Goal: Task Accomplishment & Management: Manage account settings

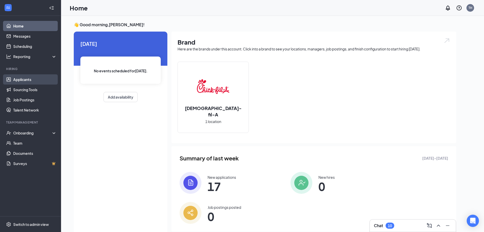
click at [35, 78] on link "Applicants" at bounding box center [34, 79] width 43 height 10
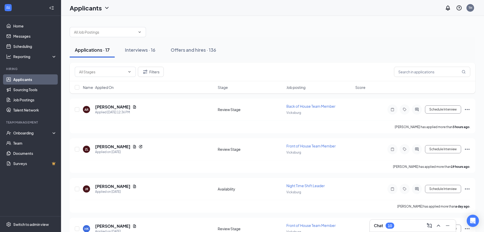
click at [407, 77] on div "Filters" at bounding box center [272, 72] width 405 height 19
click at [406, 75] on input "text" at bounding box center [432, 72] width 76 height 10
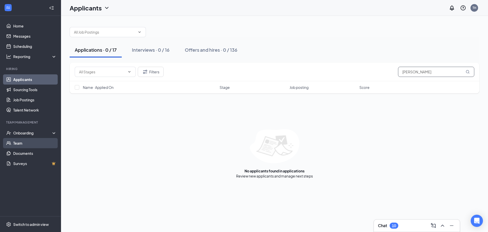
type input "[PERSON_NAME]"
click at [26, 144] on link "Team" at bounding box center [34, 143] width 43 height 10
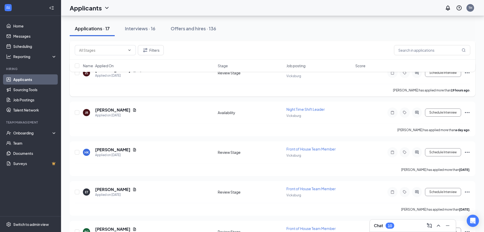
scroll to position [102, 0]
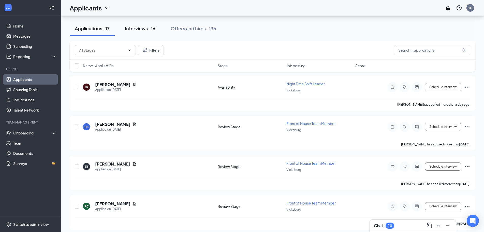
click at [144, 26] on div "Interviews · 16" at bounding box center [140, 28] width 30 height 6
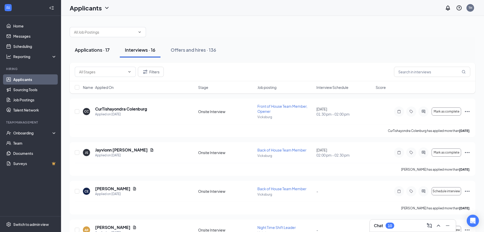
click at [93, 48] on div "Applications · 17" at bounding box center [92, 50] width 35 height 6
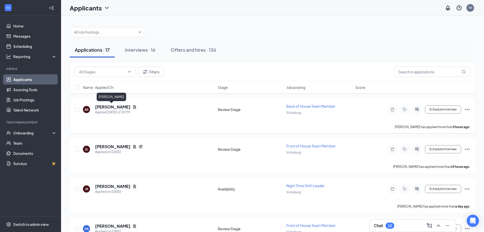
click at [109, 105] on h5 "[PERSON_NAME]" at bounding box center [112, 107] width 35 height 6
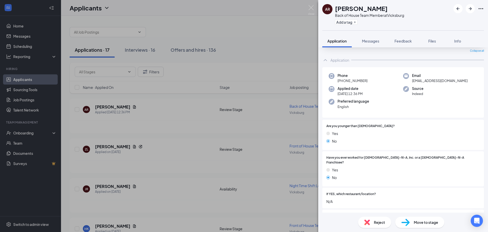
scroll to position [25, 0]
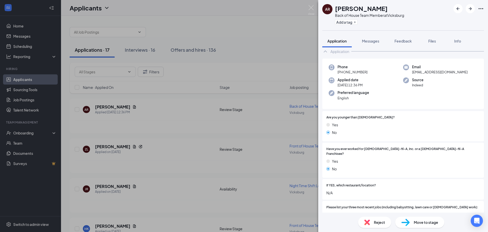
click at [416, 225] on div "Move to stage" at bounding box center [419, 221] width 49 height 11
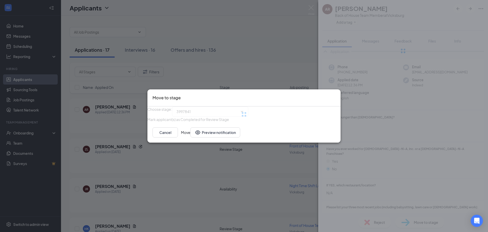
type input "Onsite Interview (next stage)"
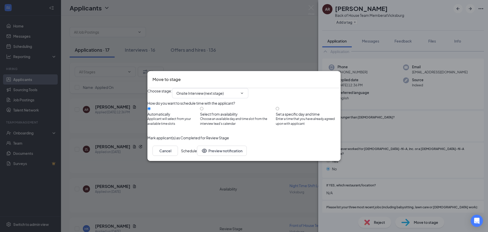
click at [197, 156] on button "Schedule" at bounding box center [189, 150] width 16 height 10
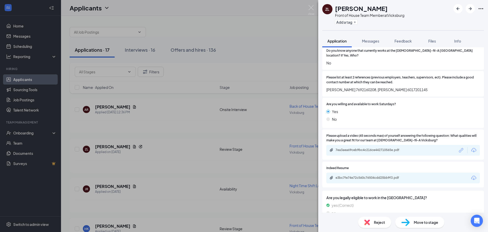
scroll to position [254, 0]
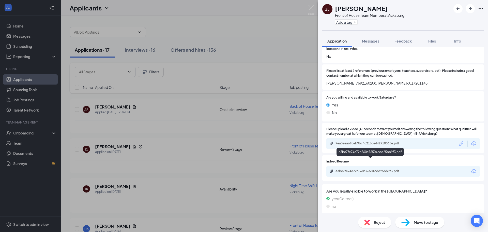
click at [364, 169] on div "e3bc7fe74e72c560c76504cdd25bb9f3.pdf" at bounding box center [370, 171] width 71 height 4
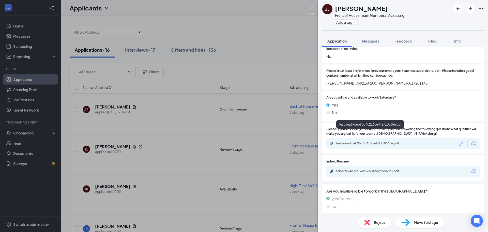
click at [367, 141] on div "7ea3aea69ceb9bc4c216ce442710565e.pdf" at bounding box center [370, 143] width 71 height 4
click at [416, 221] on span "Move to stage" at bounding box center [426, 222] width 24 height 6
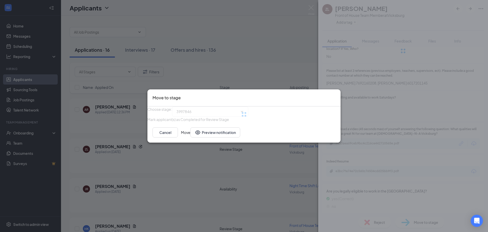
type input "Onsite Interview (next stage)"
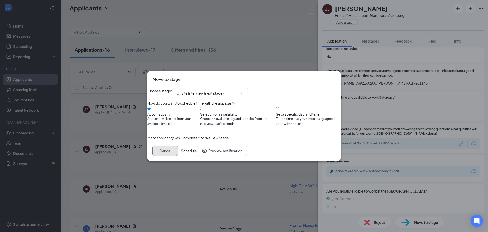
click at [178, 156] on button "Cancel" at bounding box center [164, 150] width 25 height 10
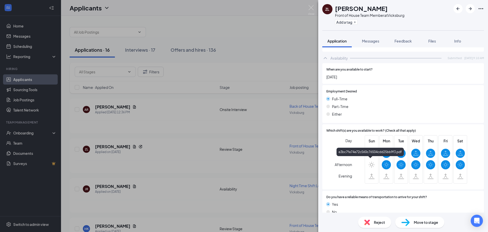
scroll to position [392, 0]
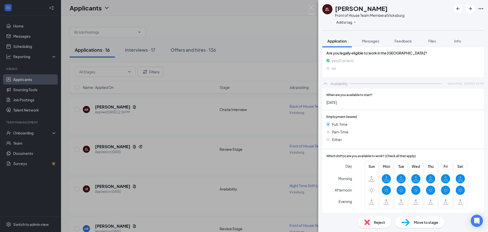
click at [421, 222] on span "Move to stage" at bounding box center [426, 222] width 24 height 6
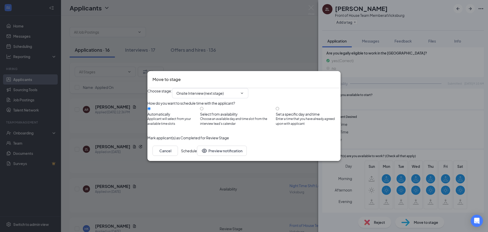
click at [197, 156] on button "Schedule" at bounding box center [189, 150] width 16 height 10
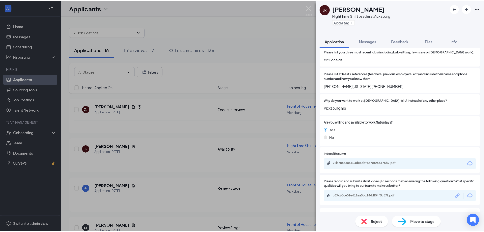
scroll to position [203, 0]
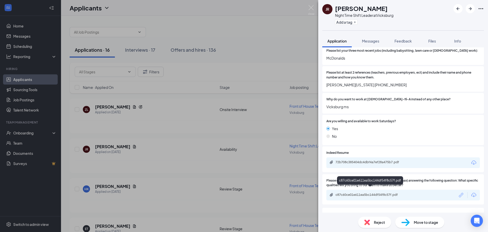
click at [378, 192] on div "c87c60ce01e611ea5bc144df54f8c57f.pdf" at bounding box center [370, 194] width 71 height 4
click at [421, 225] on div "Move to stage" at bounding box center [419, 221] width 49 height 11
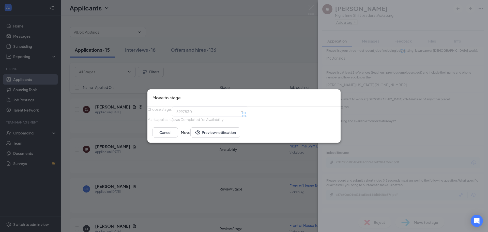
type input "Review Stage (next stage)"
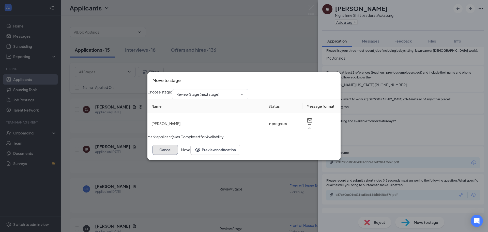
click at [178, 155] on button "Cancel" at bounding box center [164, 149] width 25 height 10
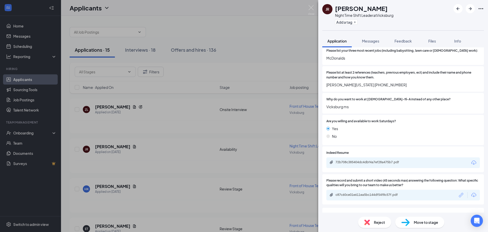
click at [288, 162] on div "JR [PERSON_NAME] Night Time Shift Leader at [GEOGRAPHIC_DATA] Add a tag Applica…" at bounding box center [244, 116] width 488 height 232
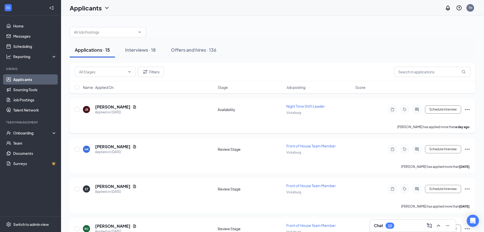
click at [148, 106] on div "JR [PERSON_NAME] Applied on [DATE]" at bounding box center [149, 109] width 132 height 11
click at [119, 106] on h5 "[PERSON_NAME]" at bounding box center [112, 107] width 35 height 6
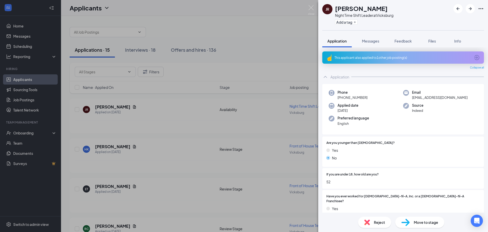
click at [429, 223] on span "Move to stage" at bounding box center [426, 222] width 24 height 6
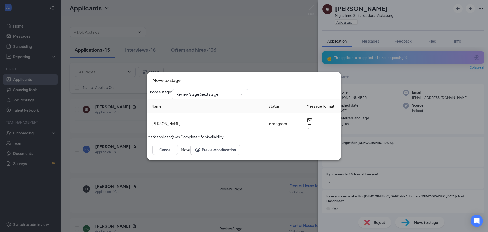
click at [190, 155] on button "Move" at bounding box center [185, 149] width 9 height 10
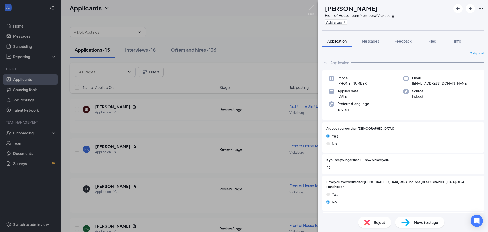
click at [157, 119] on div "HK [PERSON_NAME] Front of House Team Member at [GEOGRAPHIC_DATA] Add a tag Appl…" at bounding box center [244, 116] width 488 height 232
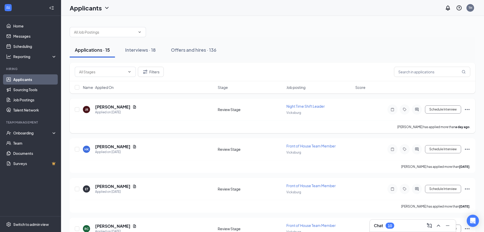
click at [147, 113] on div "JR [PERSON_NAME] Applied on [DATE]" at bounding box center [149, 109] width 132 height 11
click at [118, 106] on h5 "[PERSON_NAME]" at bounding box center [112, 107] width 35 height 6
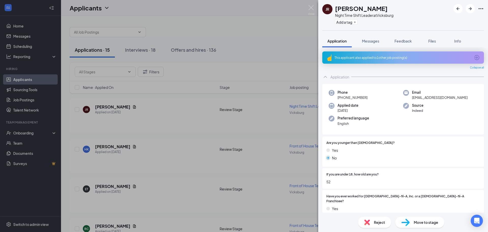
click at [432, 225] on div "Move to stage" at bounding box center [419, 221] width 49 height 11
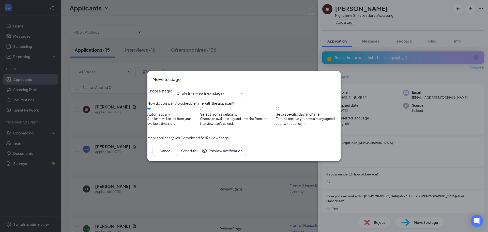
click at [197, 156] on button "Schedule" at bounding box center [189, 150] width 16 height 10
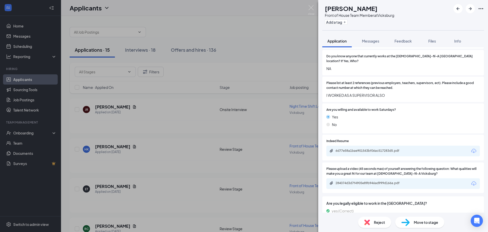
scroll to position [254, 0]
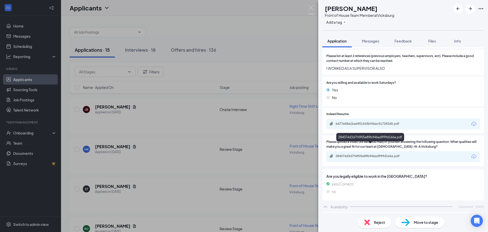
click at [380, 154] on div "284074d3d7f4905e89b946ad999d166a.pdf" at bounding box center [370, 156] width 71 height 4
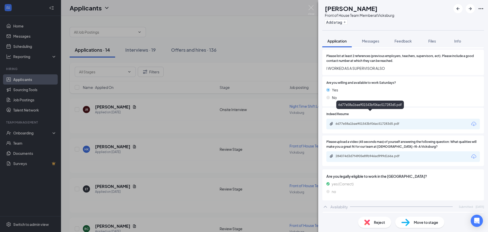
click at [366, 121] on div "6d77e58a1bae901543bf06ac517283d5.pdf" at bounding box center [370, 123] width 71 height 4
click at [380, 227] on div "Reject" at bounding box center [374, 221] width 33 height 11
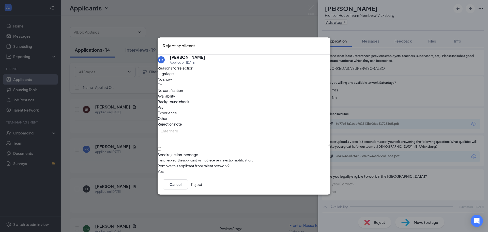
click at [162, 87] on span "Fit" at bounding box center [160, 85] width 4 height 6
click at [161, 147] on input "Send rejection message If unchecked, the applicant will not receive a rejection…" at bounding box center [159, 148] width 3 height 3
checkbox input "true"
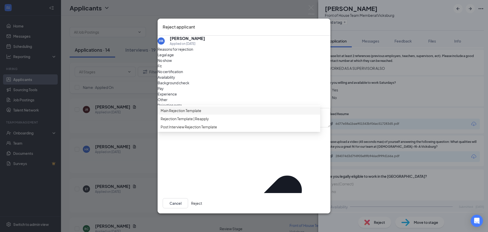
click at [196, 113] on span "Main Rejection Template" at bounding box center [181, 110] width 41 height 6
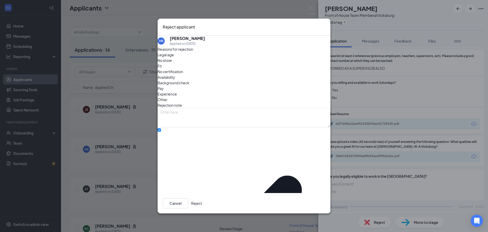
click at [202, 199] on button "Reject" at bounding box center [196, 203] width 11 height 10
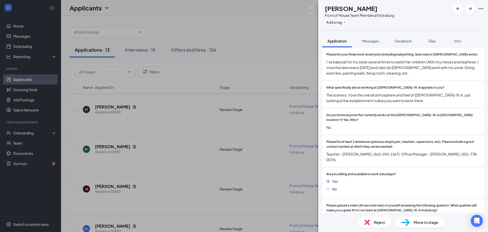
scroll to position [229, 0]
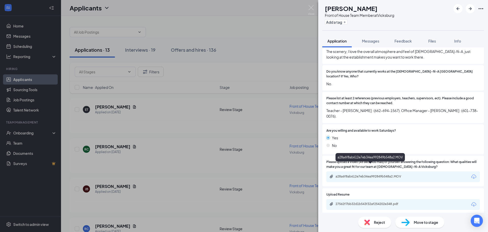
click at [378, 174] on div "a28a6f8ab612e7eb34ea992849b548a2.MOV" at bounding box center [370, 176] width 71 height 4
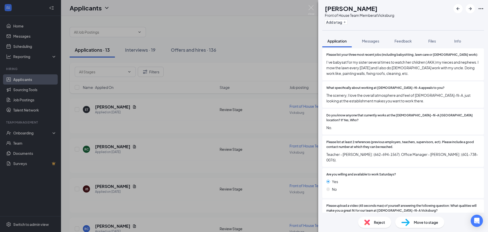
scroll to position [178, 0]
